Goal: Task Accomplishment & Management: Manage account settings

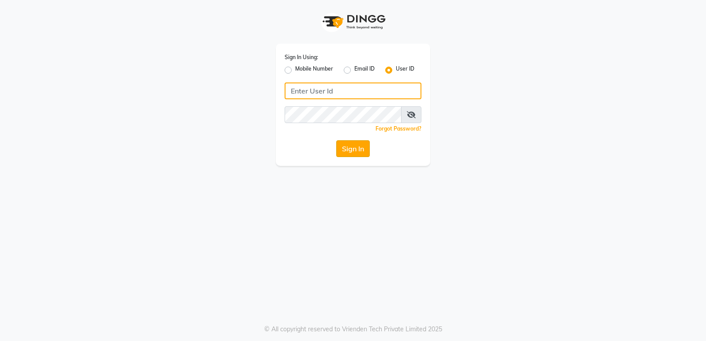
type input "glaamsalon"
click at [351, 152] on button "Sign In" at bounding box center [353, 148] width 34 height 17
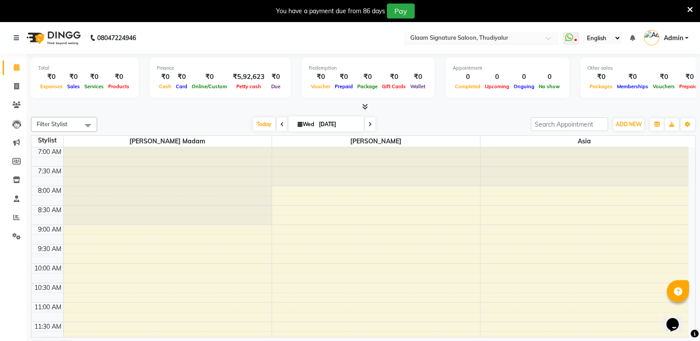
click at [476, 34] on input "text" at bounding box center [472, 38] width 128 height 9
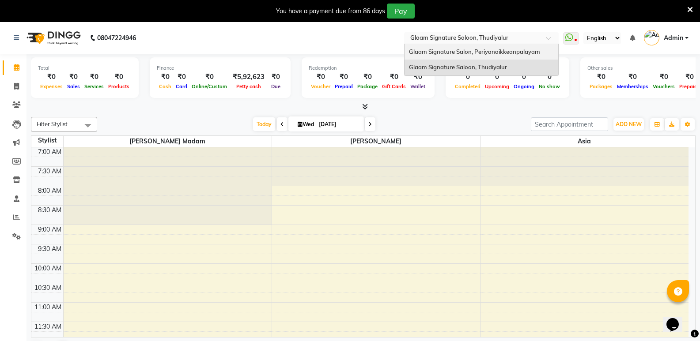
click at [482, 46] on div "Glaam Signature Salon, Periyanaikkeanpalayam" at bounding box center [481, 52] width 154 height 16
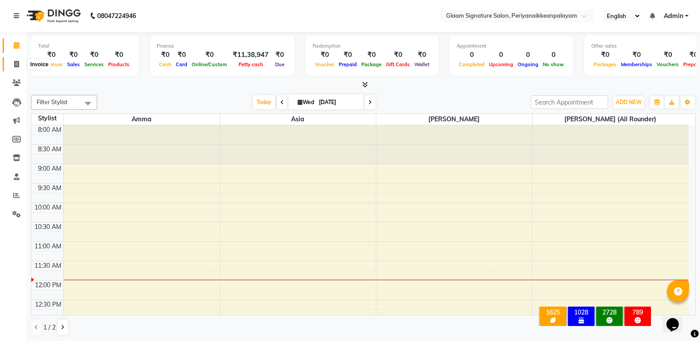
click at [15, 64] on icon at bounding box center [16, 64] width 5 height 7
select select "4039"
select select "service"
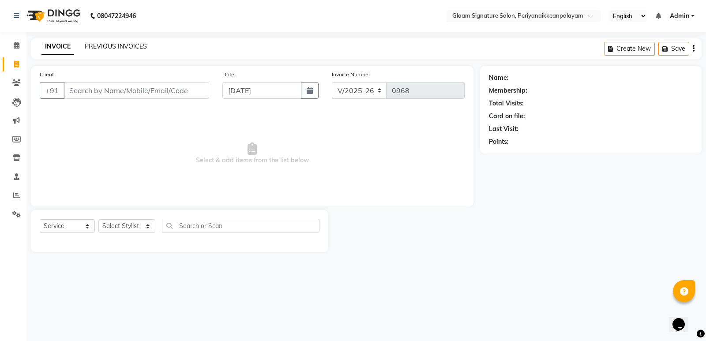
click at [120, 43] on link "PREVIOUS INVOICES" at bounding box center [116, 46] width 62 height 8
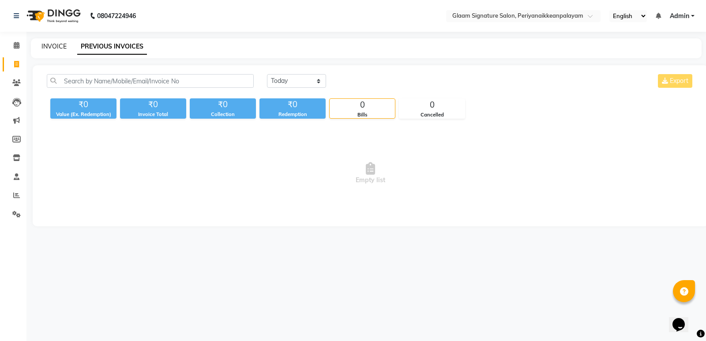
click at [45, 45] on link "INVOICE" at bounding box center [53, 46] width 25 height 8
select select "4039"
select select "service"
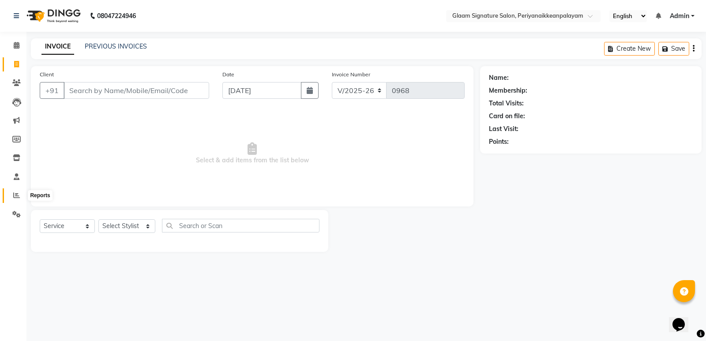
click at [20, 199] on span at bounding box center [16, 196] width 15 height 10
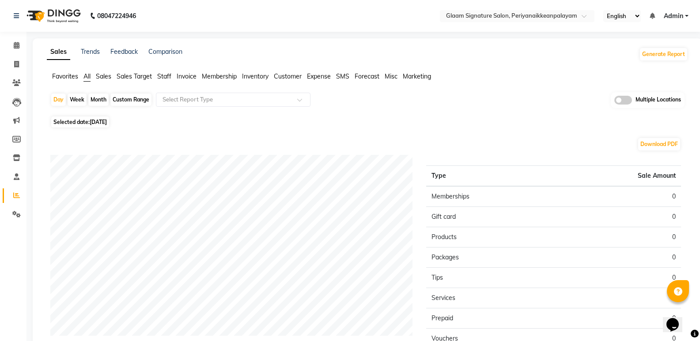
click at [100, 102] on div "Month" at bounding box center [98, 100] width 20 height 12
select select "9"
select select "2025"
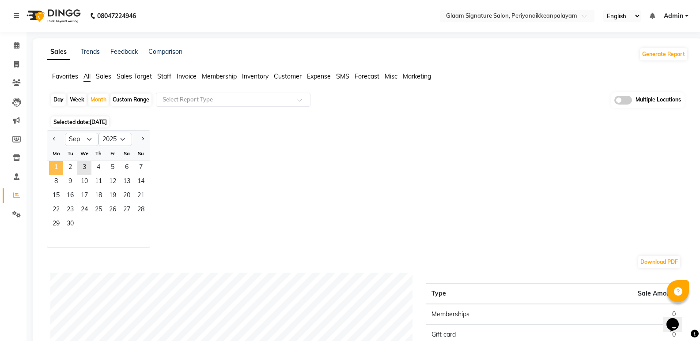
click at [53, 165] on span "1" at bounding box center [56, 168] width 14 height 14
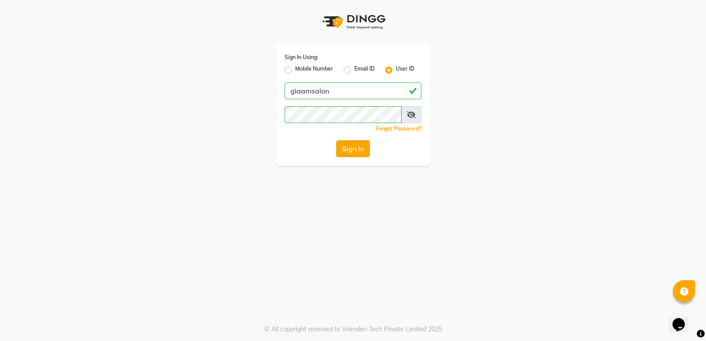
click at [339, 151] on button "Sign In" at bounding box center [353, 148] width 34 height 17
